Goal: Task Accomplishment & Management: Manage account settings

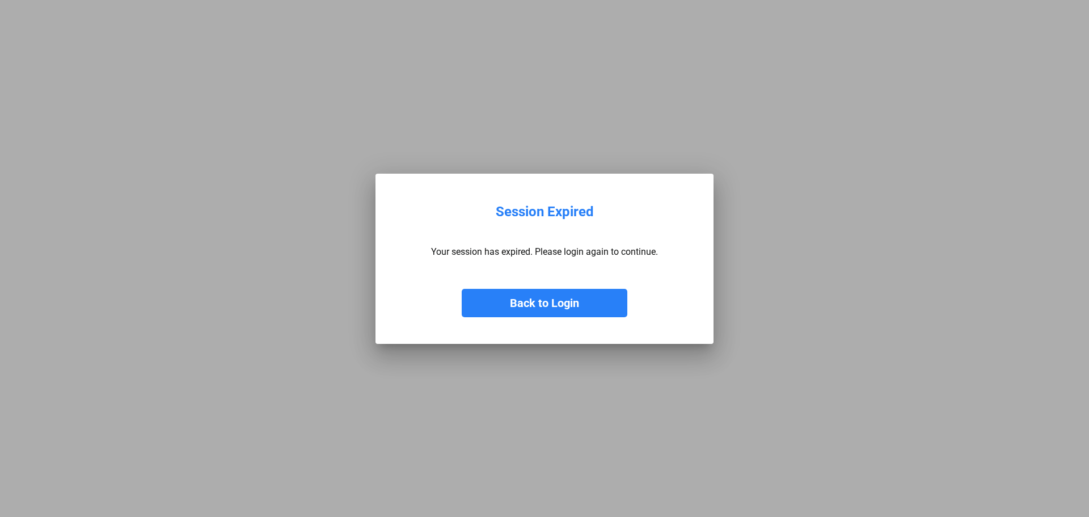
click at [566, 306] on button "Back to Login" at bounding box center [545, 303] width 166 height 28
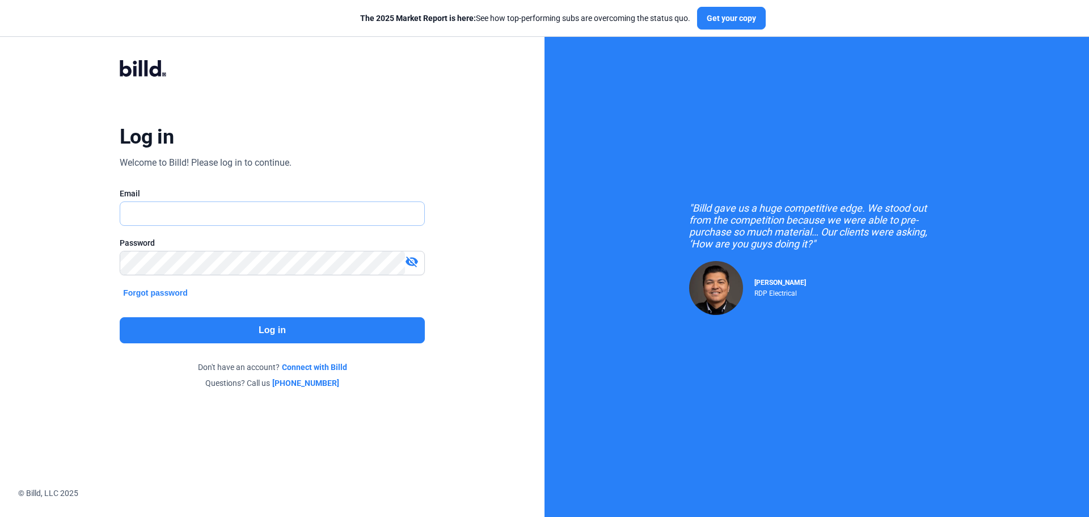
type input "[EMAIL_ADDRESS][DOMAIN_NAME]"
click at [288, 339] on button "Log in" at bounding box center [272, 330] width 305 height 26
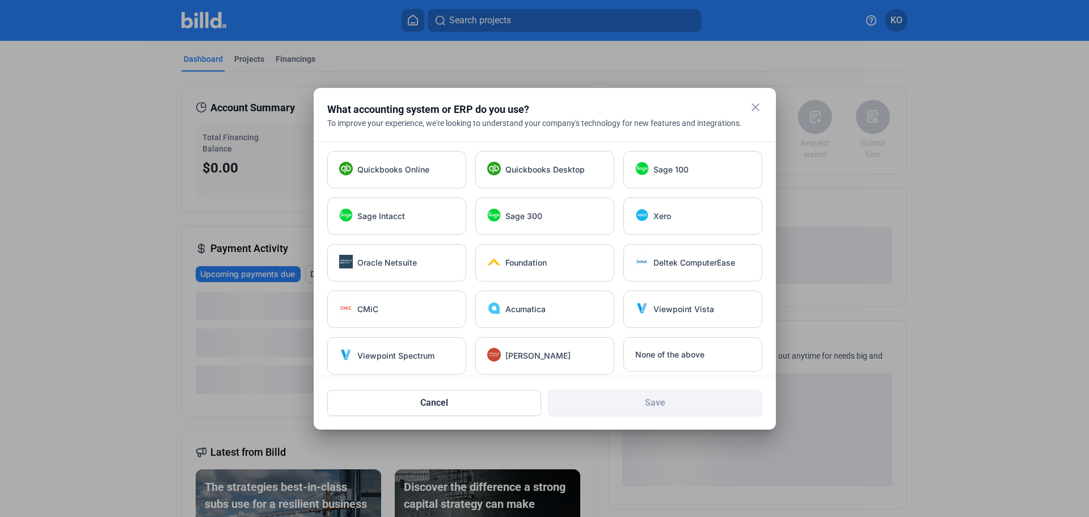
click at [752, 102] on mat-icon "close" at bounding box center [756, 107] width 14 height 14
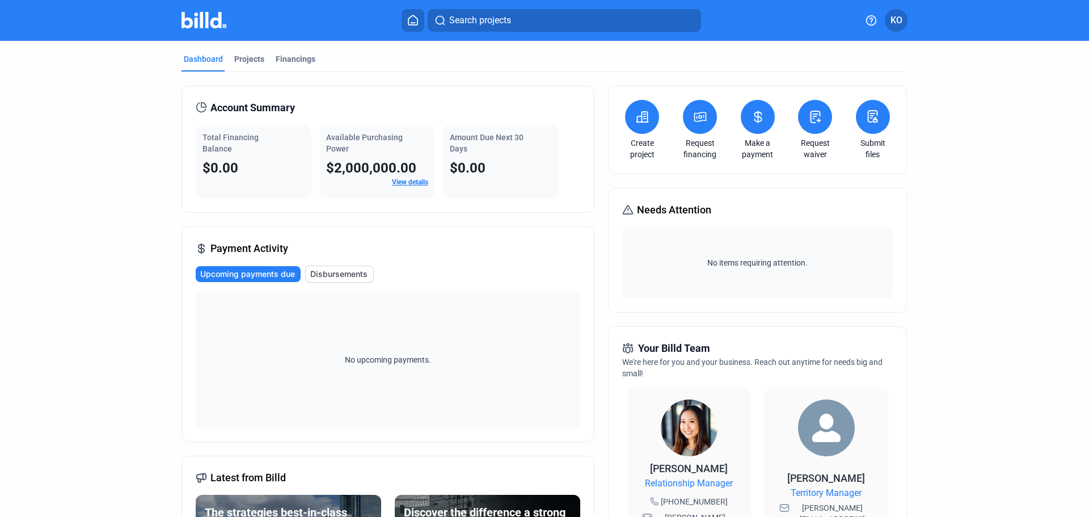
click at [756, 121] on icon at bounding box center [757, 116] width 7 height 11
